Goal: Information Seeking & Learning: Find specific fact

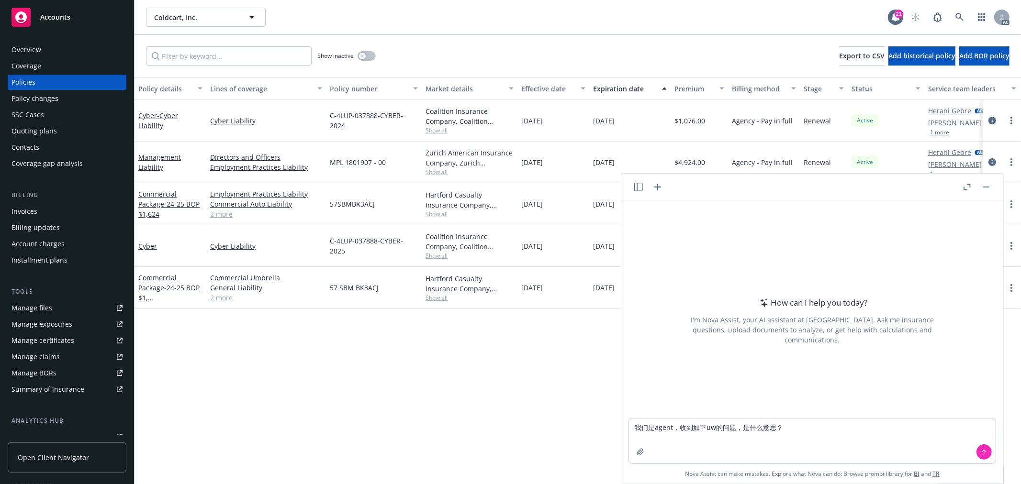
type textarea "我们是agent，收到如下uw的问题，是什么意思？I see the application is marked no for considering a d…"
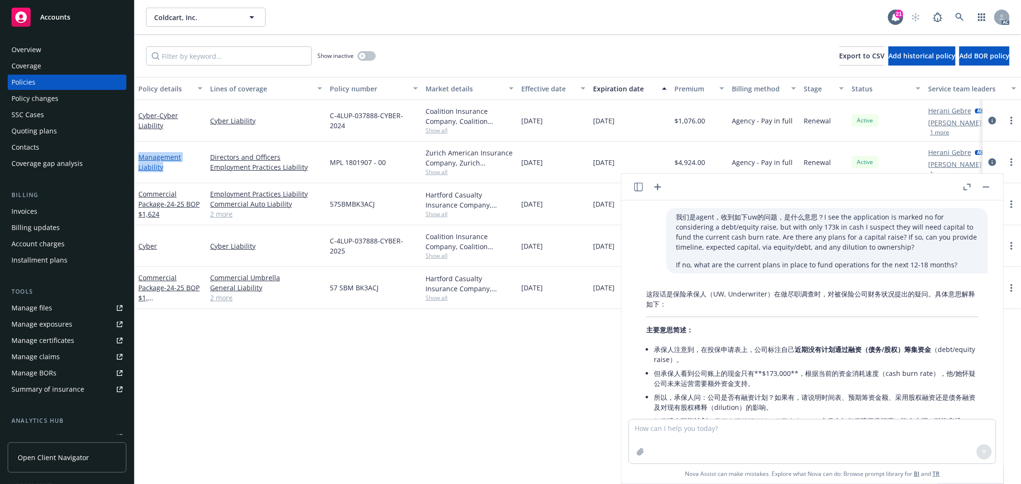
drag, startPoint x: 168, startPoint y: 167, endPoint x: 140, endPoint y: 156, distance: 29.4
click at [140, 156] on div "Management Liability" at bounding box center [170, 162] width 64 height 20
copy link "Management Liability"
click at [735, 434] on textarea at bounding box center [812, 442] width 367 height 44
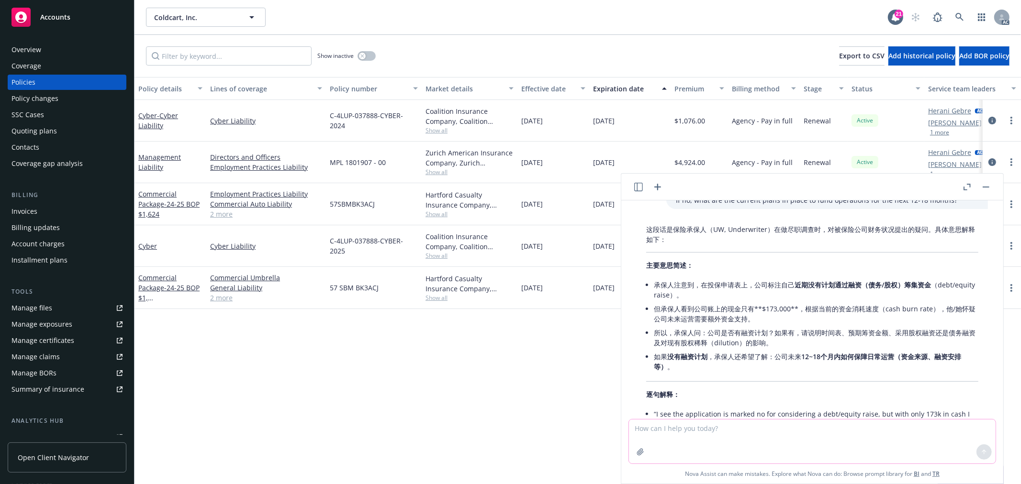
scroll to position [213, 0]
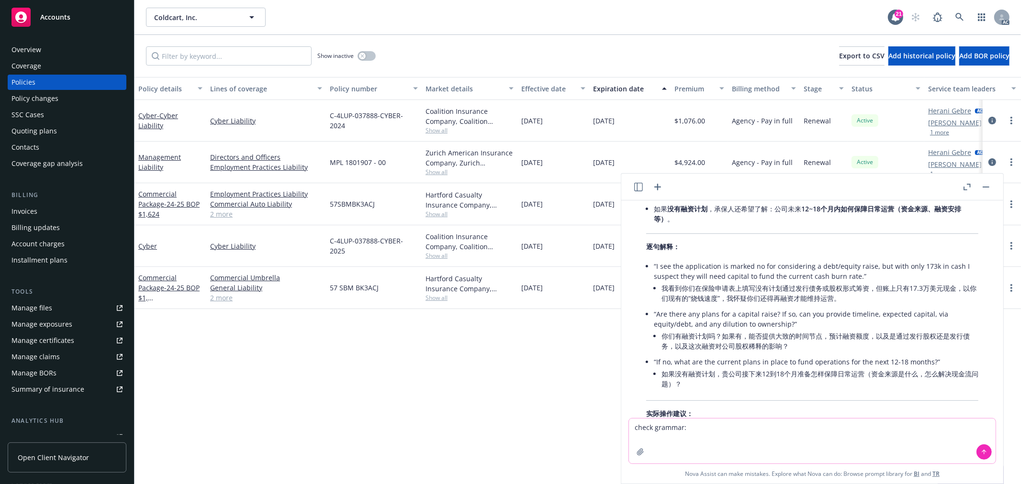
paste textarea "Just reached out to the insured, will circle back shortly."
type textarea "check grammar: Just reached out to the insured, will circle back shortly."
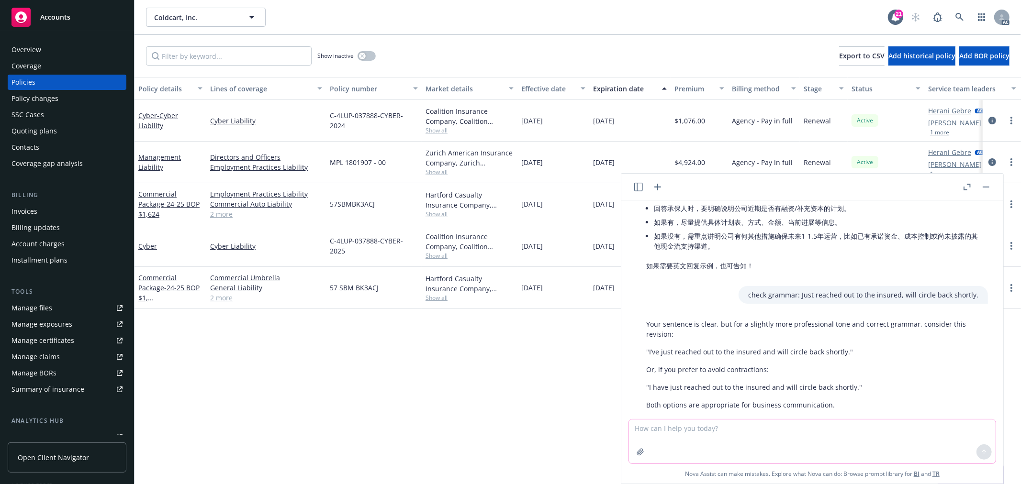
scroll to position [455, 0]
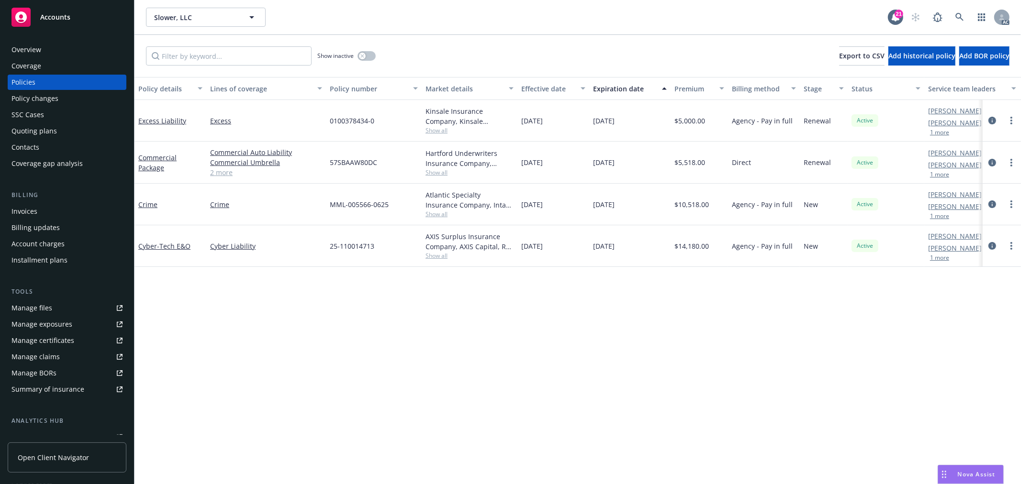
click at [227, 170] on link "2 more" at bounding box center [266, 173] width 112 height 10
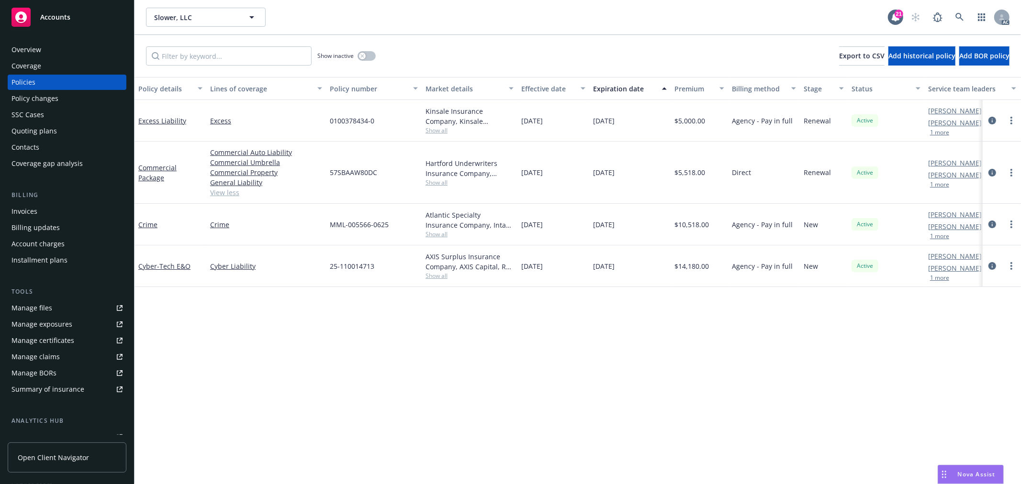
click at [334, 323] on div "Policy details Lines of coverage Policy number Market details Effective date Ex…" at bounding box center [577, 280] width 886 height 407
click at [367, 54] on button "button" at bounding box center [367, 56] width 18 height 10
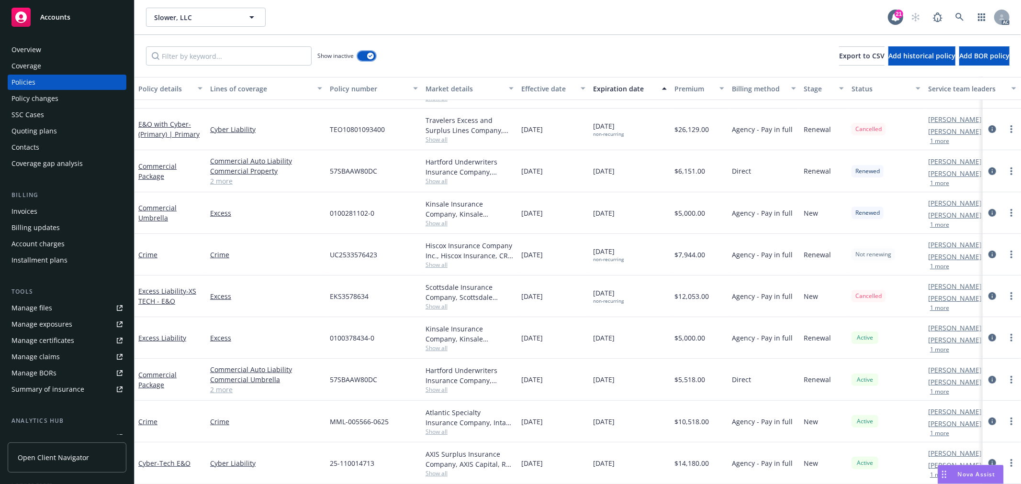
scroll to position [240, 0]
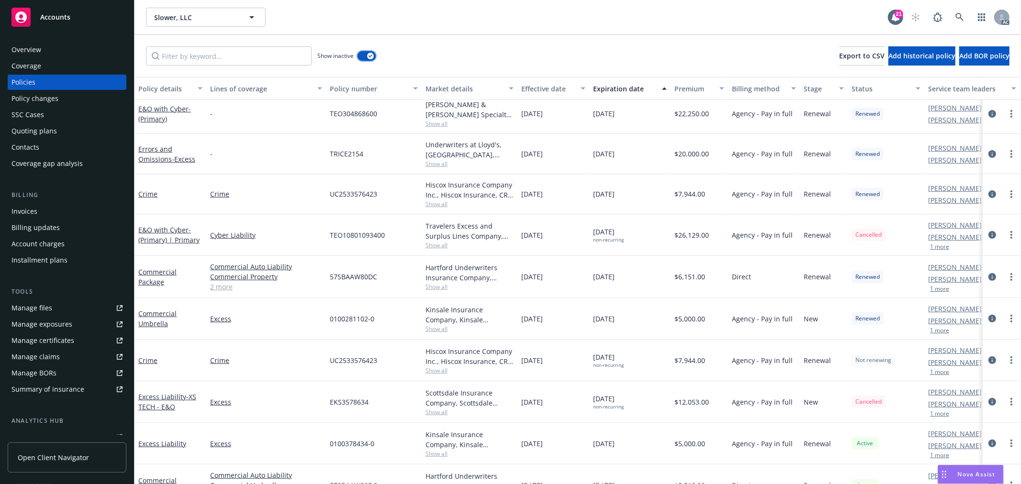
click at [369, 55] on icon "button" at bounding box center [371, 56] width 4 height 3
